Goal: Information Seeking & Learning: Find specific fact

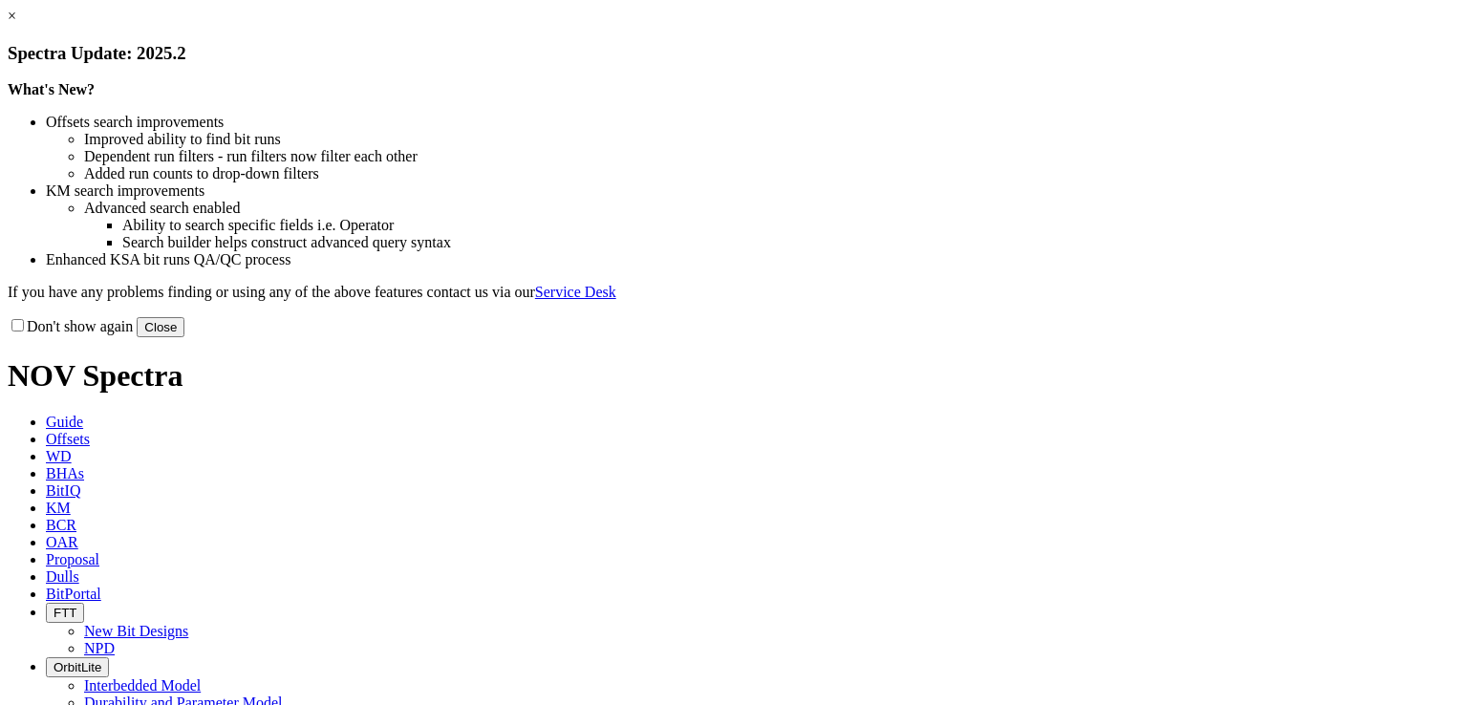
click at [16, 24] on link "×" at bounding box center [12, 16] width 9 height 16
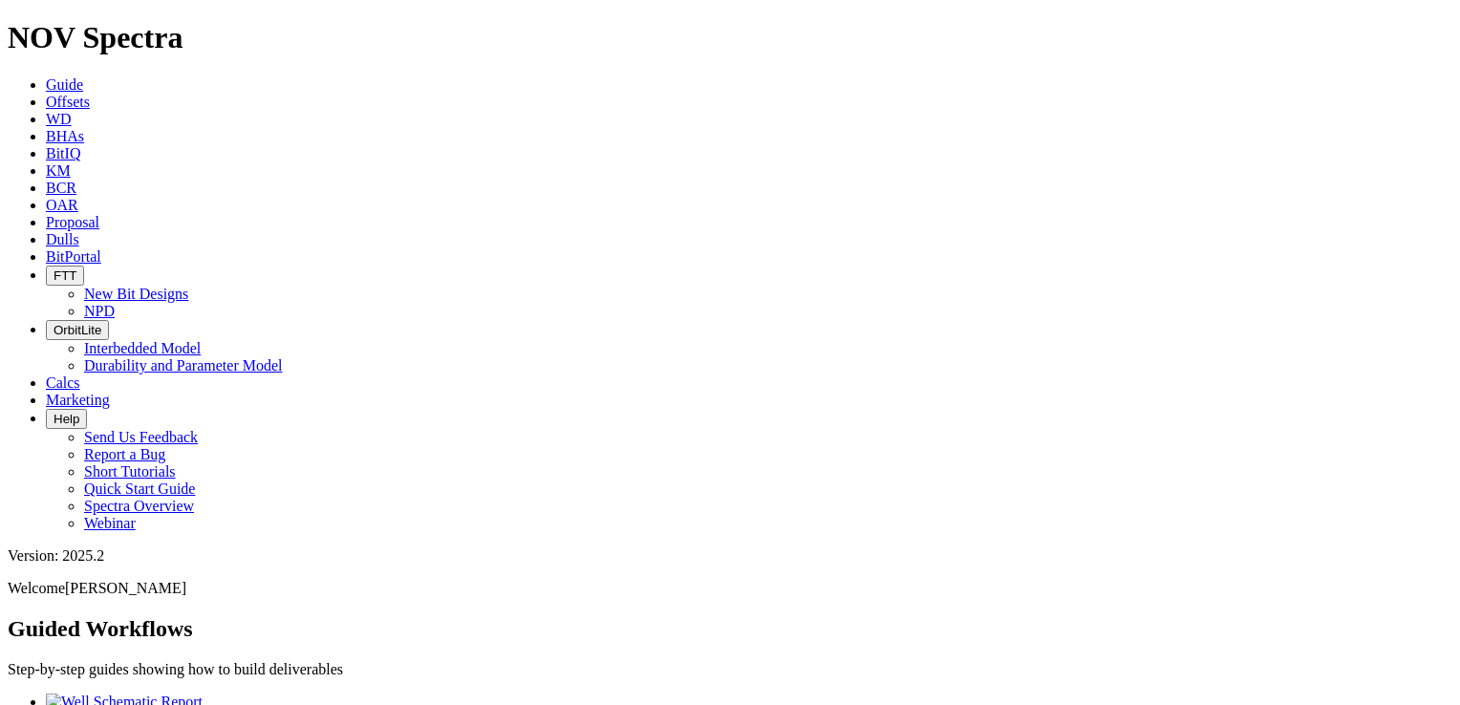
click at [101, 249] on span "BitPortal" at bounding box center [73, 257] width 55 height 16
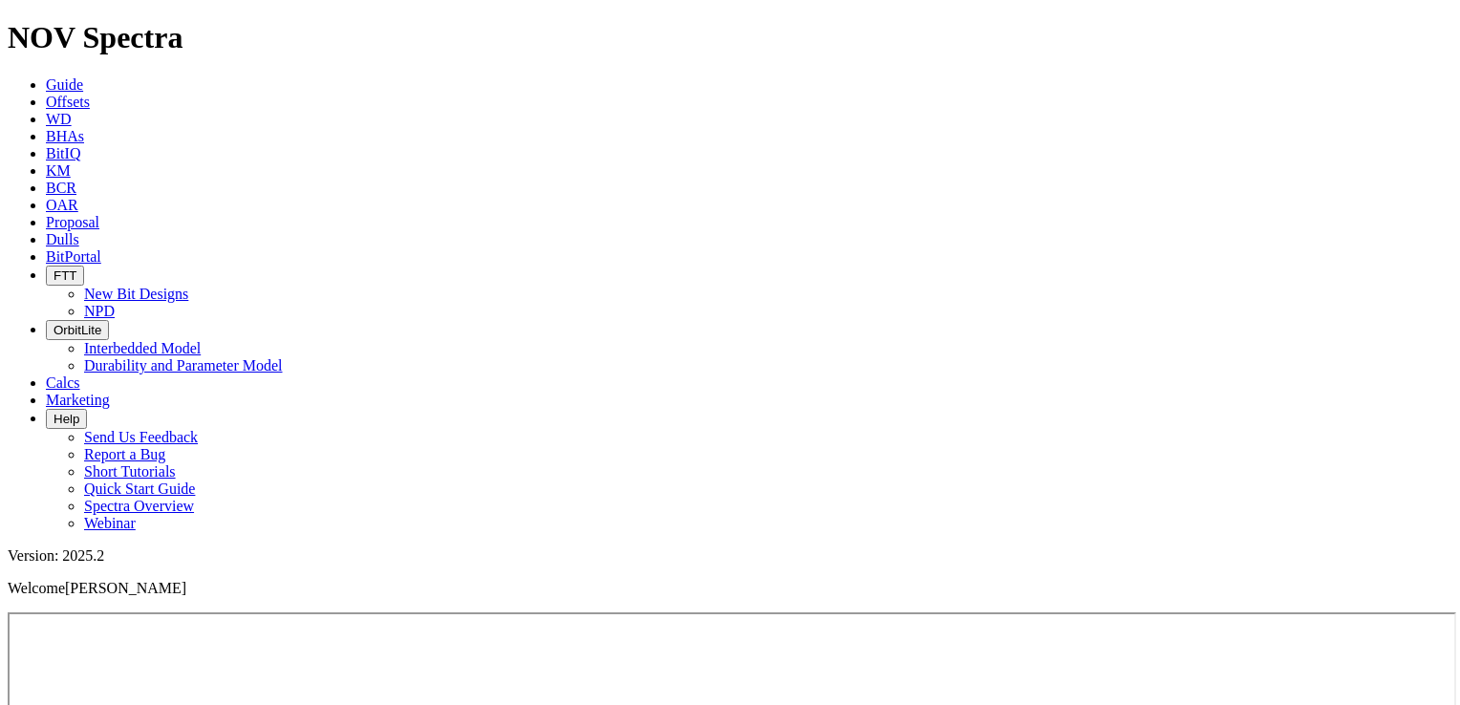
click at [90, 94] on link "Offsets" at bounding box center [68, 102] width 44 height 16
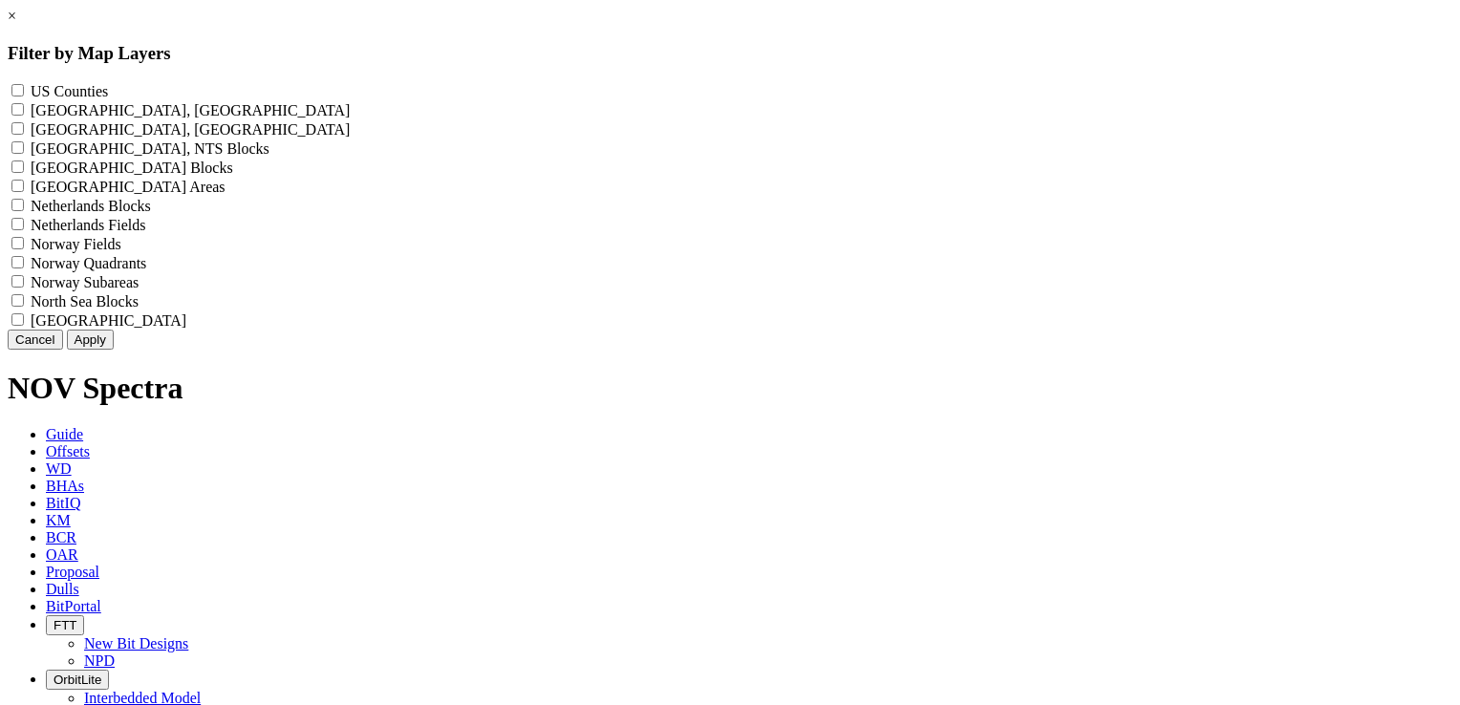
click at [24, 89] on Counties "US Counties - ()" at bounding box center [17, 90] width 12 height 12
checkbox Counties "true"
click at [114, 350] on button "Apply" at bounding box center [90, 340] width 47 height 20
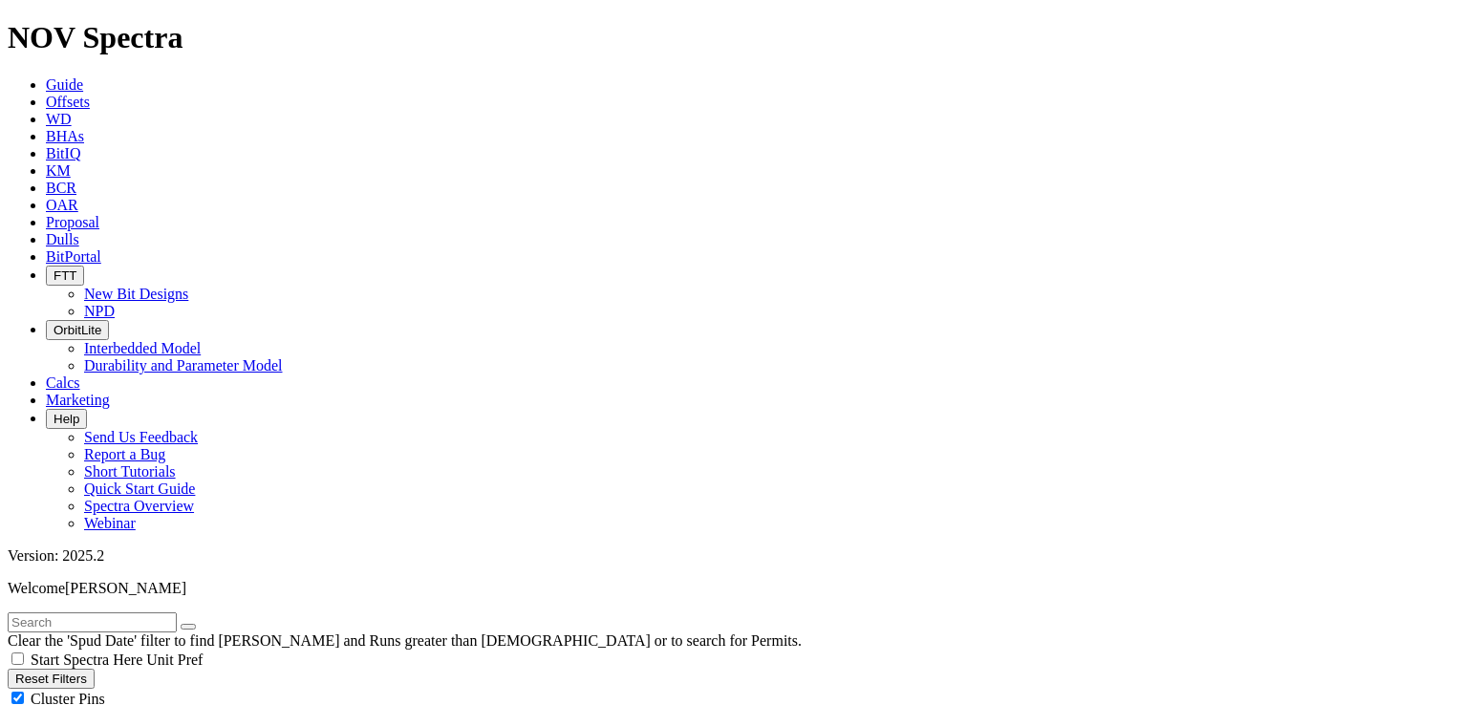
click at [157, 488] on input "text" at bounding box center [92, 623] width 169 height 20
type input "tkc76-T1"
drag, startPoint x: 111, startPoint y: 77, endPoint x: -4, endPoint y: 76, distance: 114.7
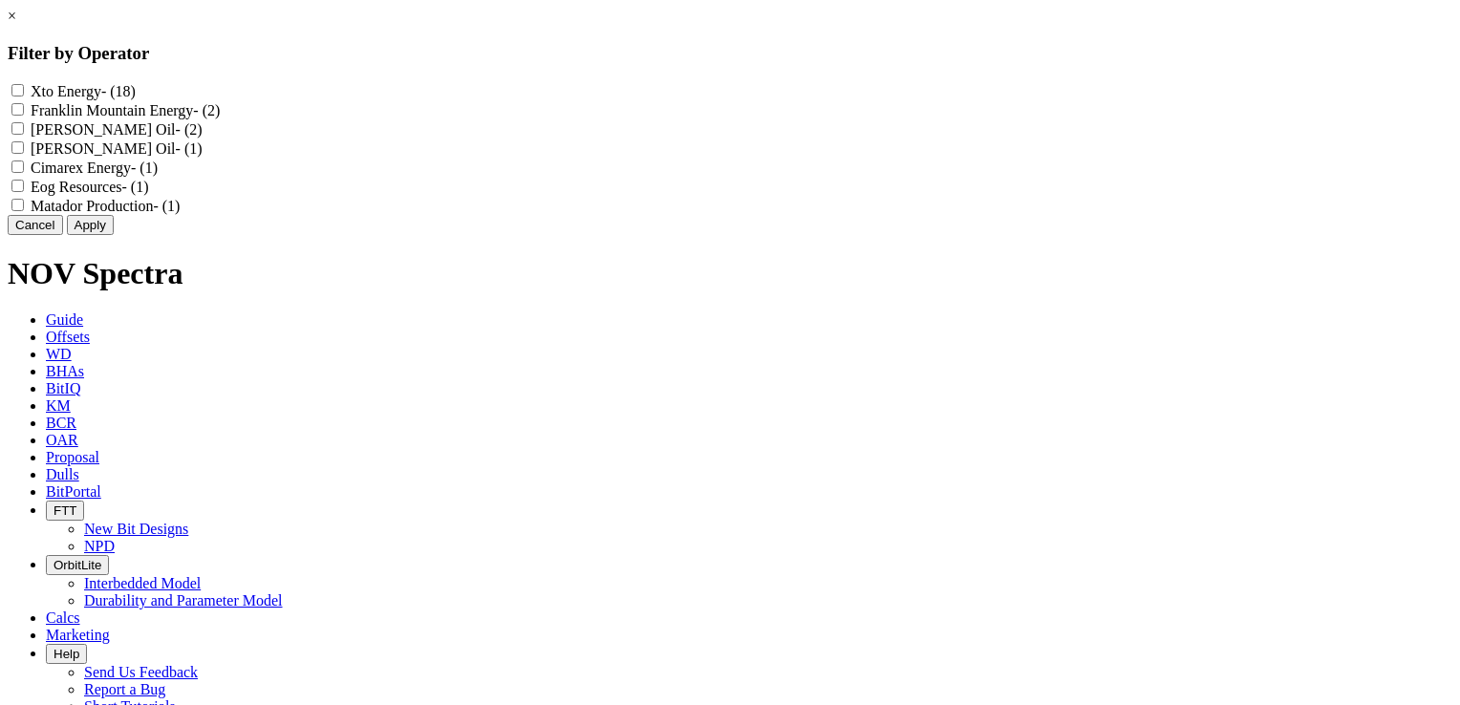
scroll to position [413569, 0]
click at [24, 173] on Energy "Cimarex Energy - (1)" at bounding box center [17, 167] width 12 height 12
checkbox Energy "true"
click at [114, 235] on button "Apply" at bounding box center [90, 225] width 47 height 20
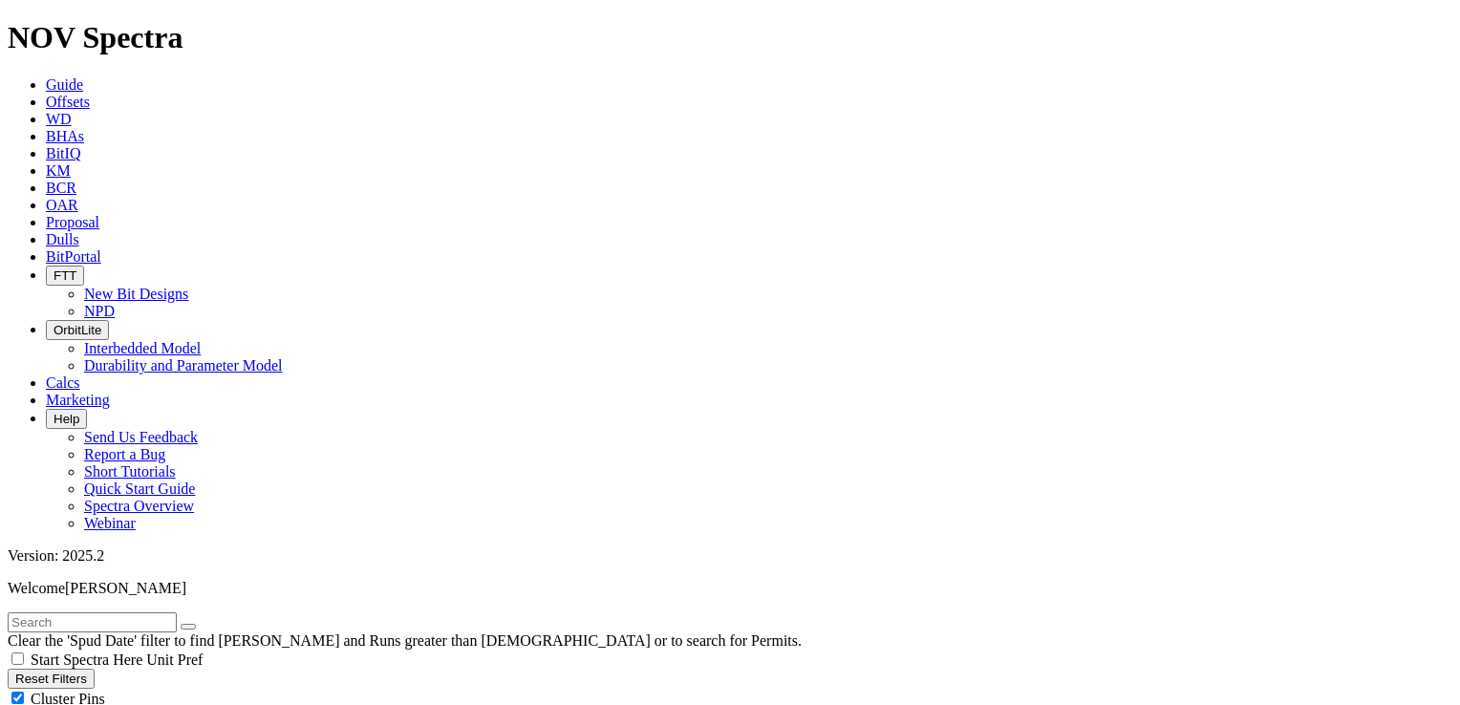
scroll to position [141592, 0]
select select "8.75"
checkbox input "false"
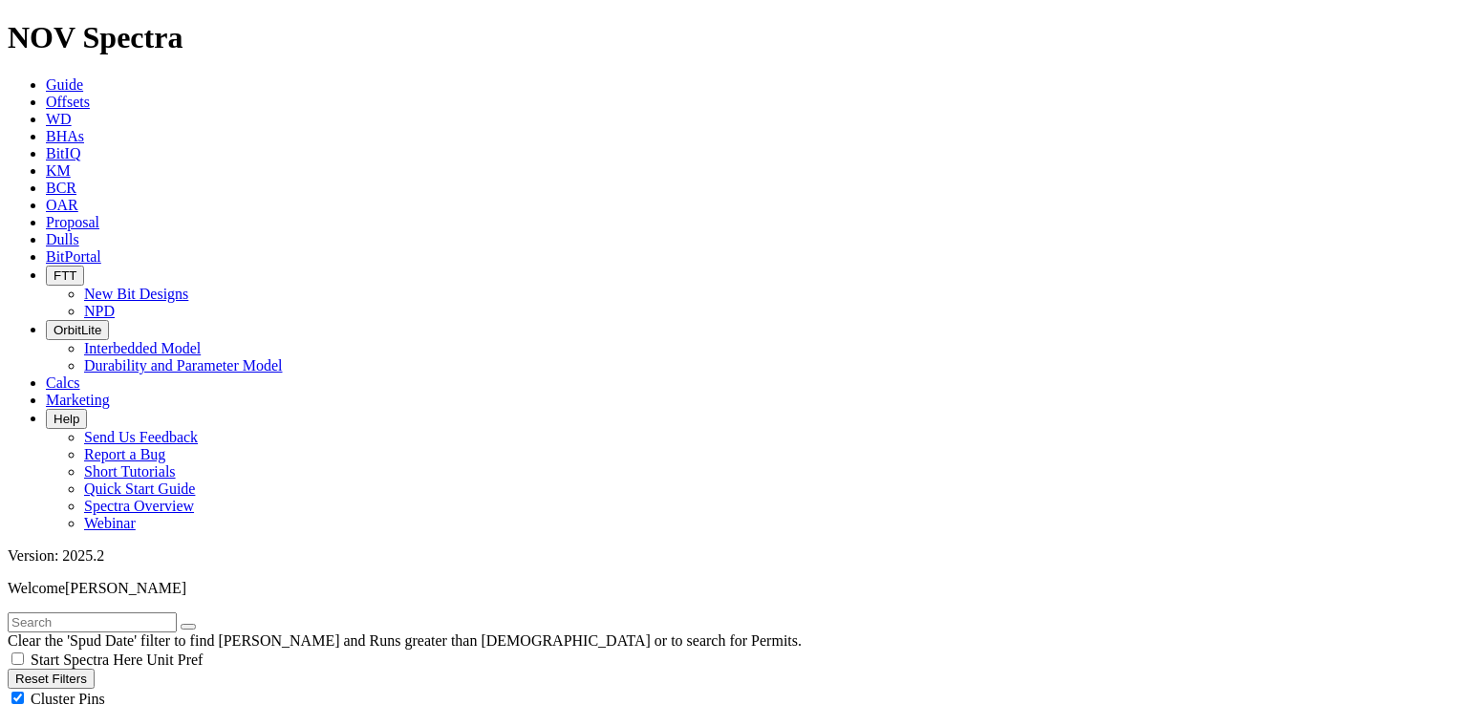
select select "? number:8.75 ?"
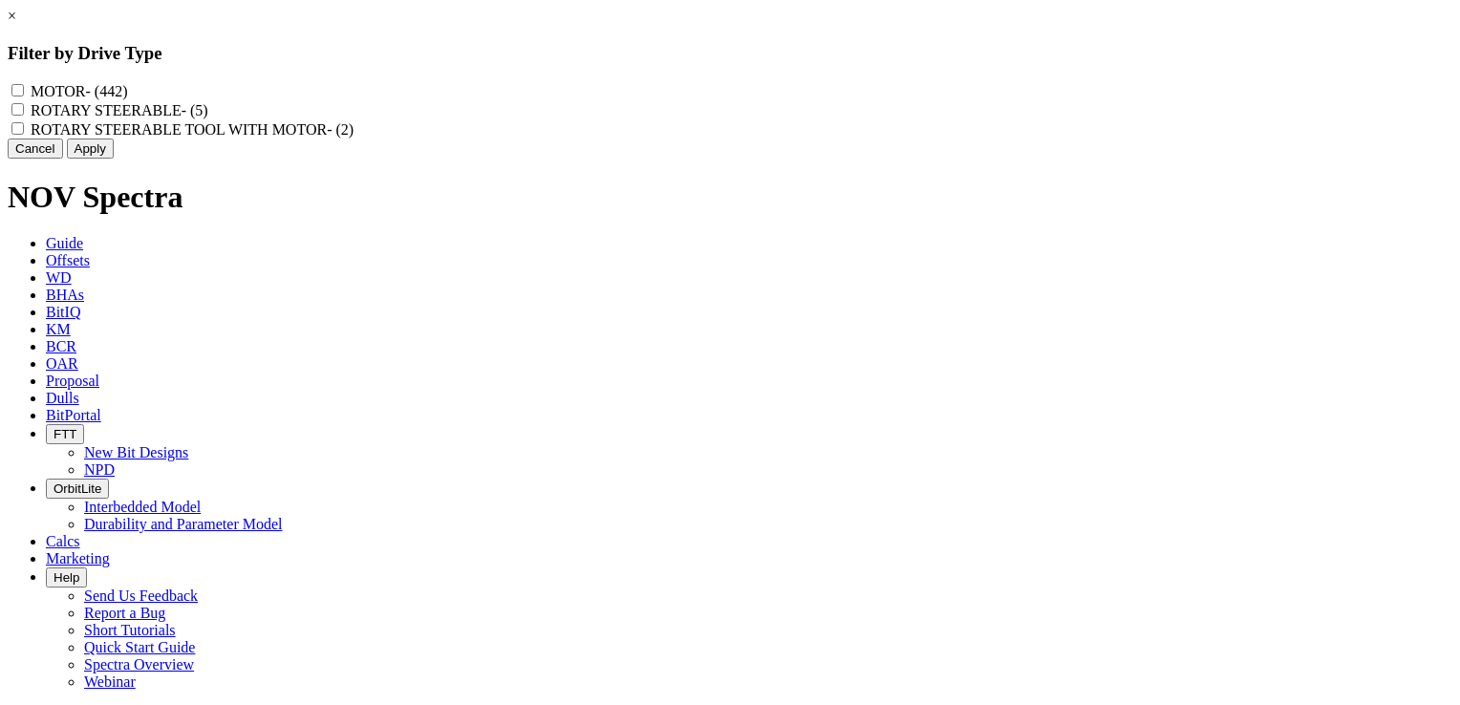
click at [24, 90] on input "MOTOR - (442)" at bounding box center [17, 90] width 12 height 12
checkbox input "true"
click at [114, 159] on button "Apply" at bounding box center [90, 149] width 47 height 20
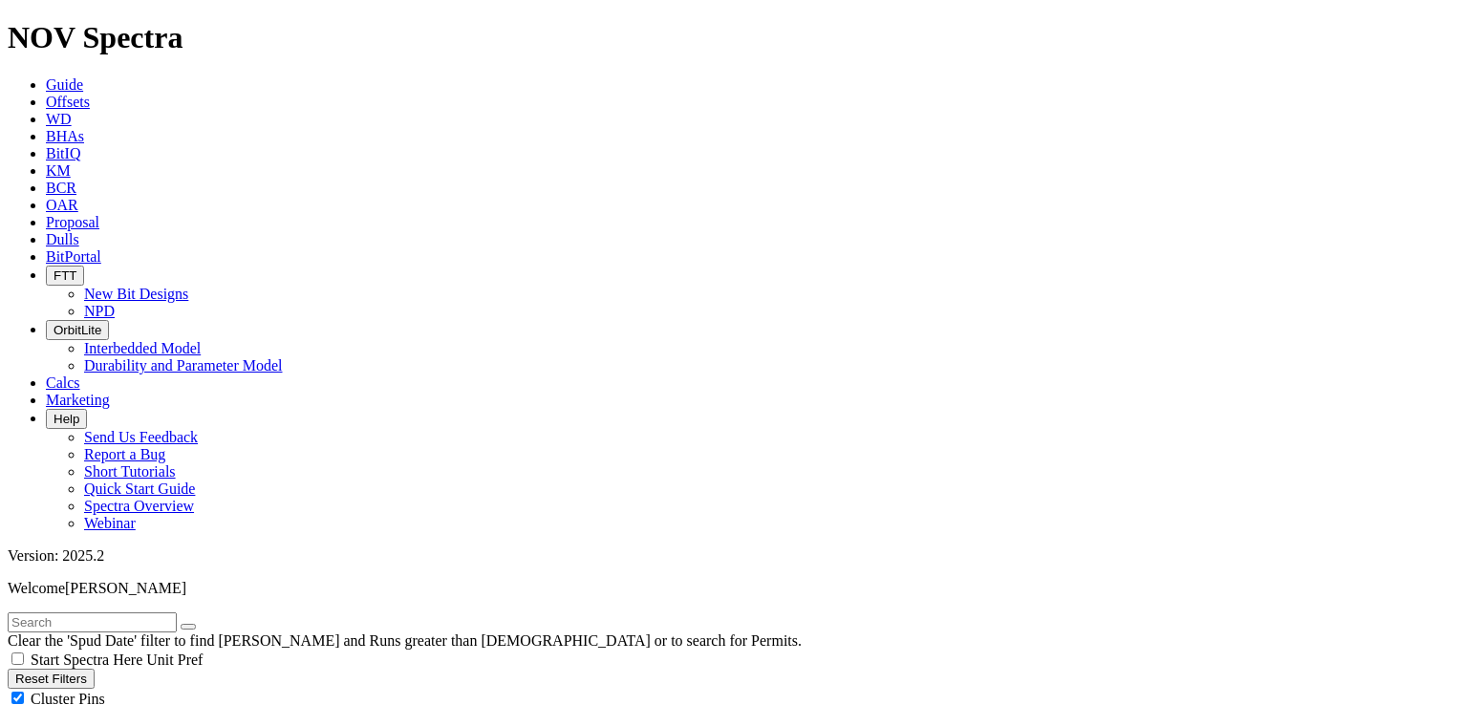
scroll to position [60253, 0]
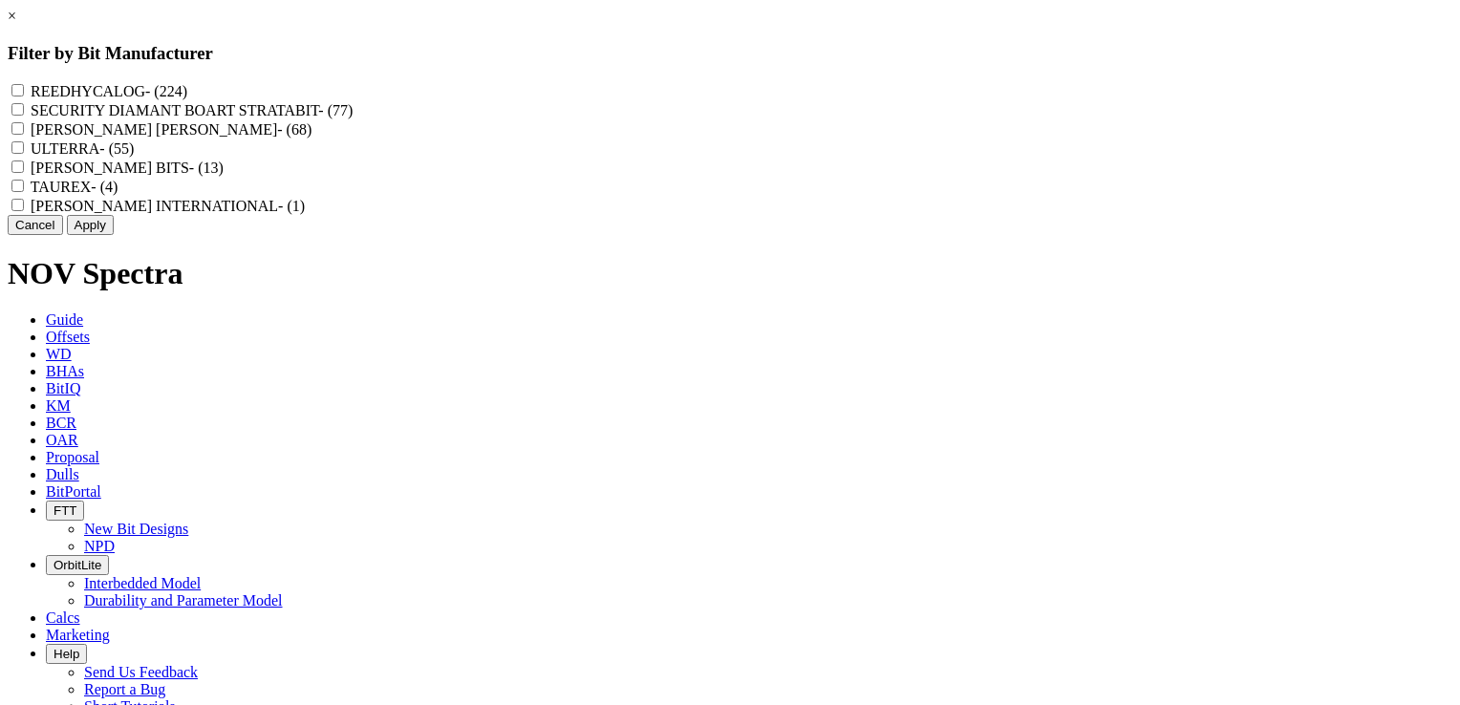
click at [24, 94] on input "REEDHYCALOG - (224)" at bounding box center [17, 90] width 12 height 12
checkbox input "true"
click at [114, 235] on button "Apply" at bounding box center [90, 225] width 47 height 20
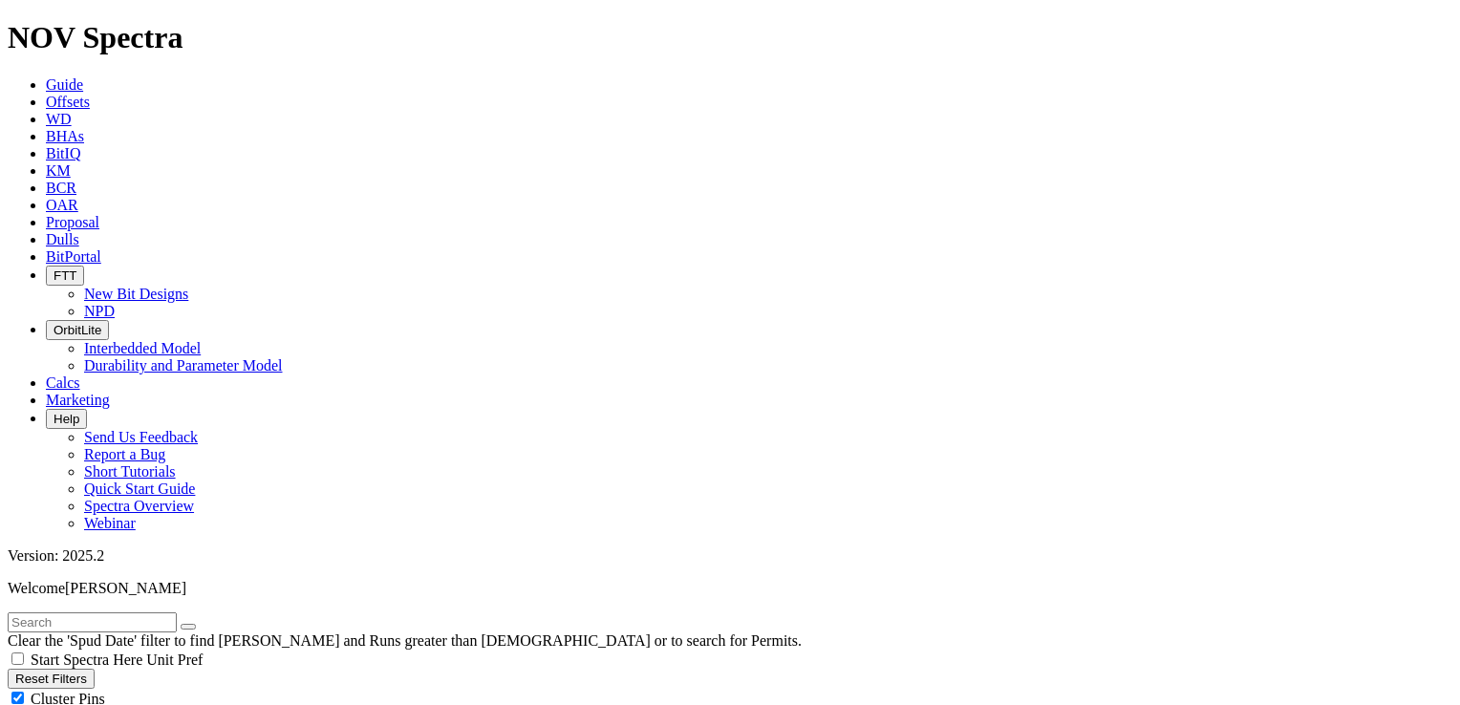
scroll to position [35984, 0]
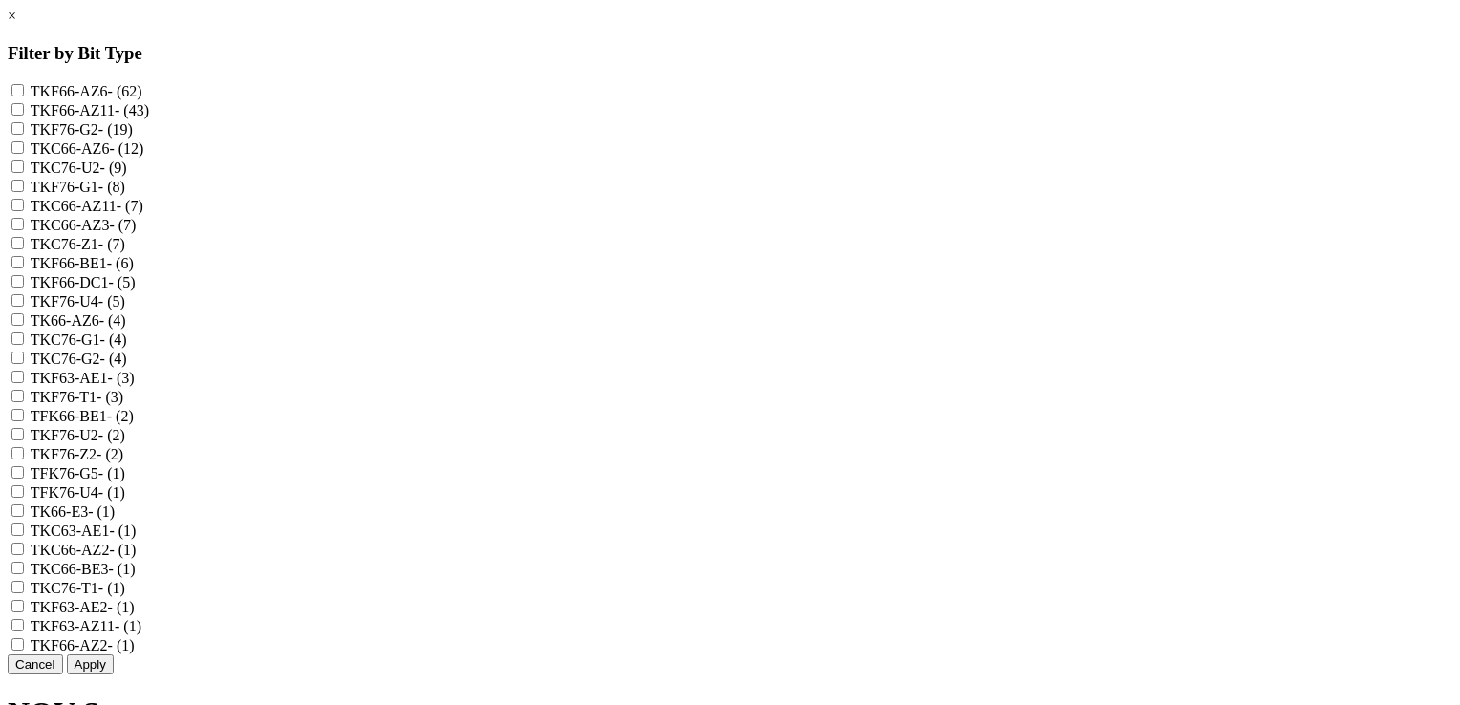
click at [24, 402] on input "TKF76-T1 - (3)" at bounding box center [17, 396] width 12 height 12
checkbox input "true"
click at [24, 488] on input "TKC76-T1 - (1)" at bounding box center [17, 587] width 12 height 12
checkbox input "true"
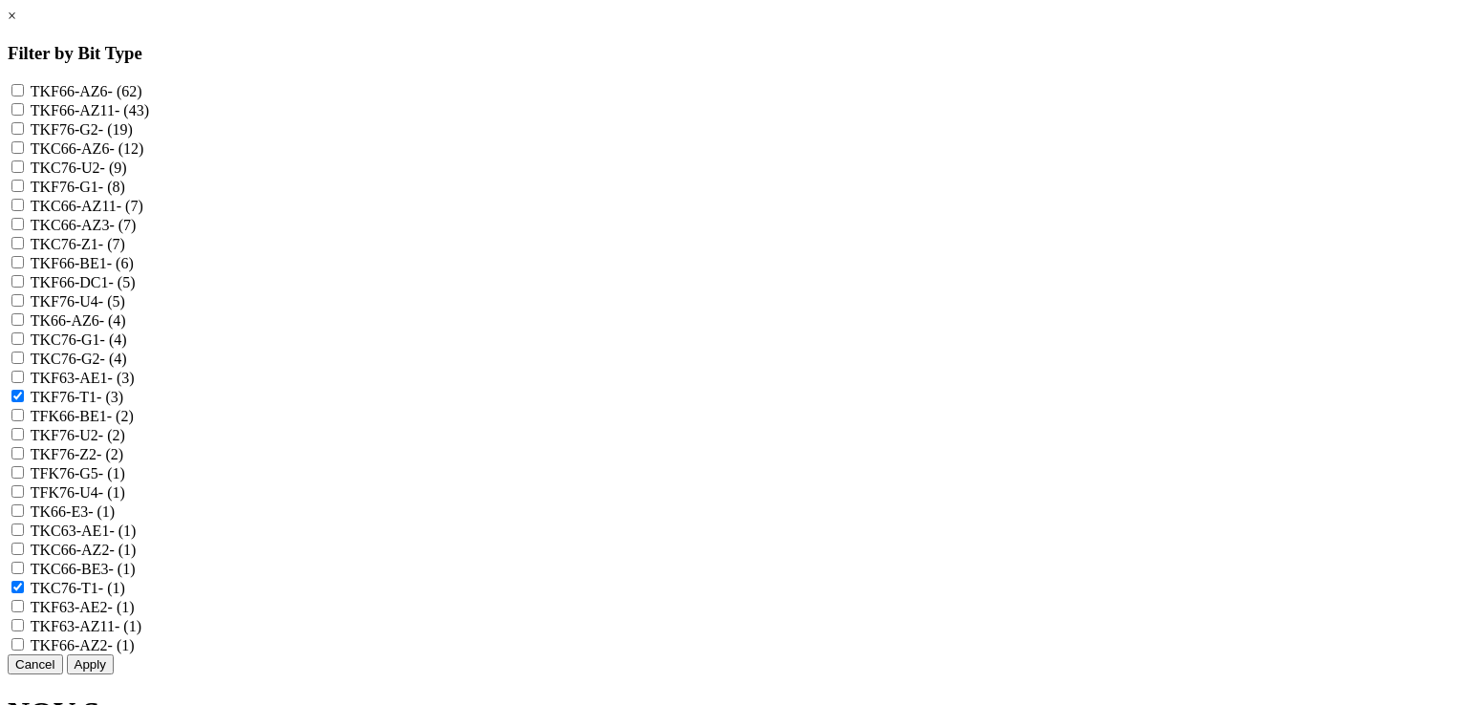
click at [114, 488] on button "Apply" at bounding box center [90, 665] width 47 height 20
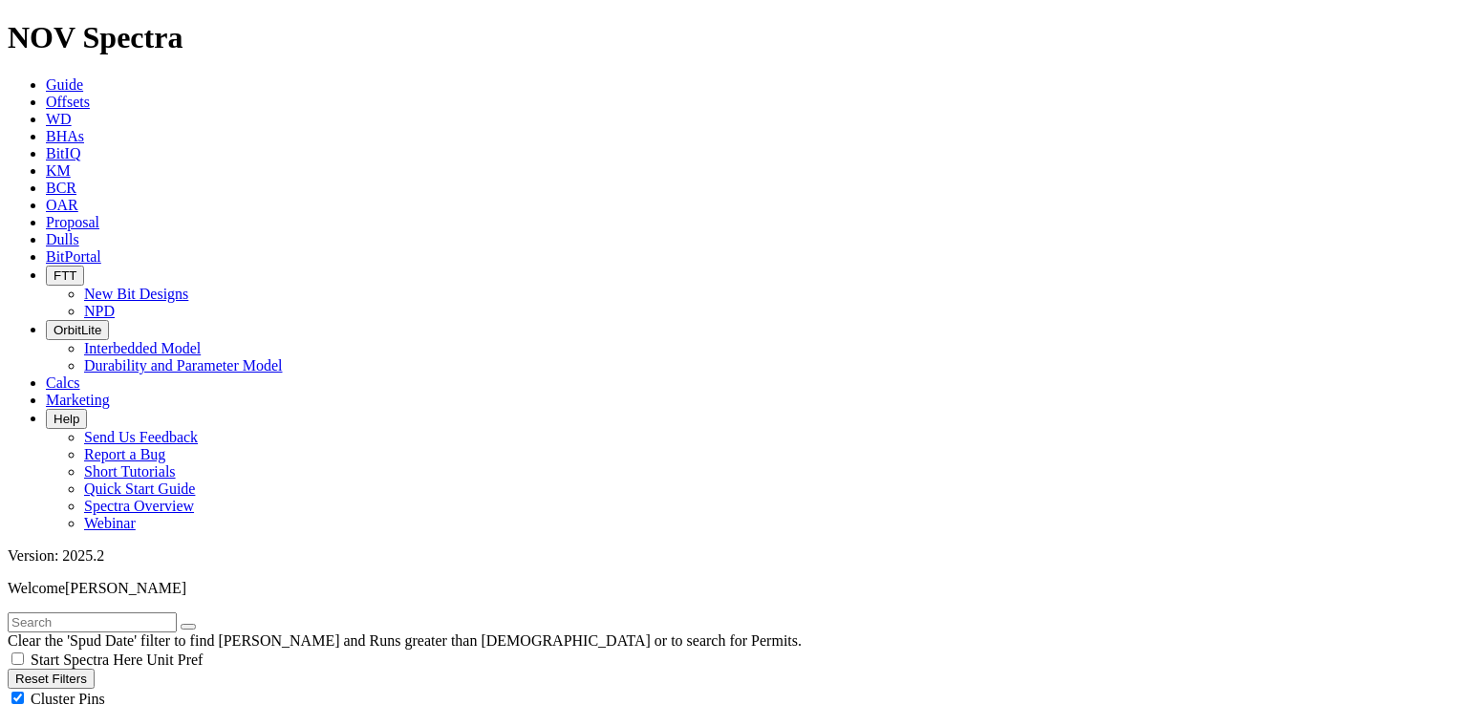
scroll to position [107, 0]
